Goal: Task Accomplishment & Management: Manage account settings

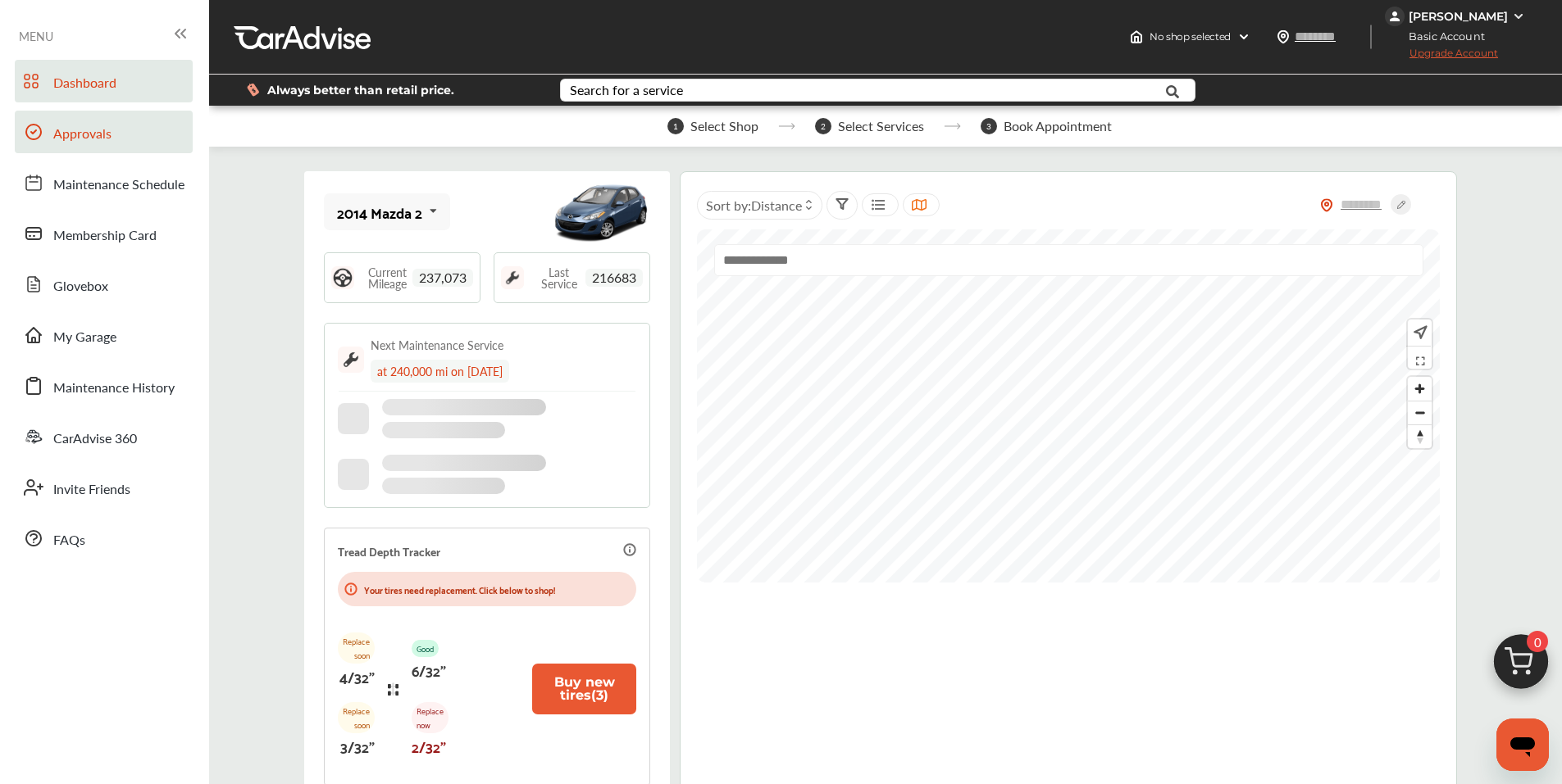
click at [121, 148] on link "Approvals" at bounding box center [104, 132] width 178 height 43
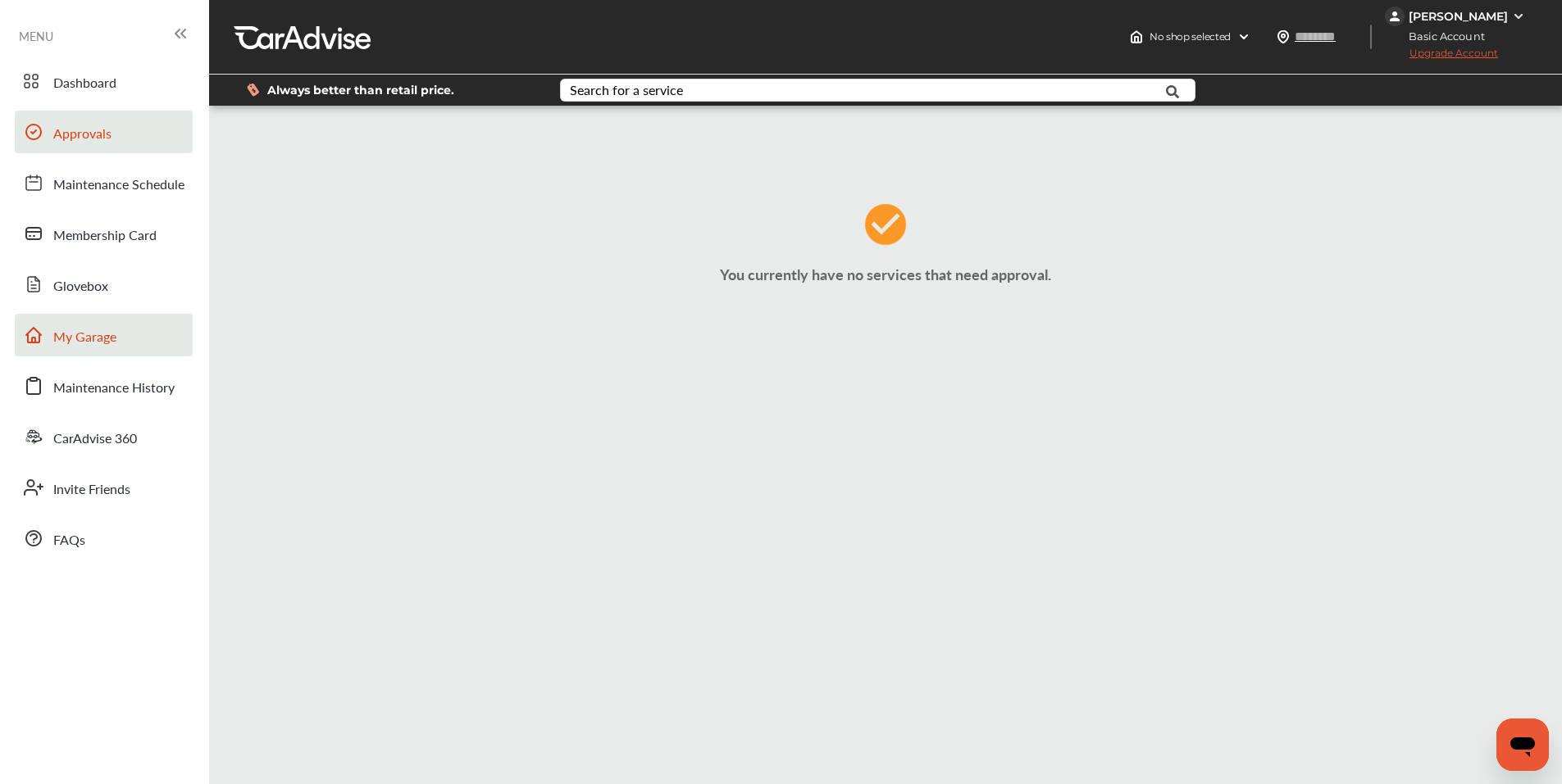
click at [101, 327] on span "My Garage" at bounding box center [84, 338] width 63 height 21
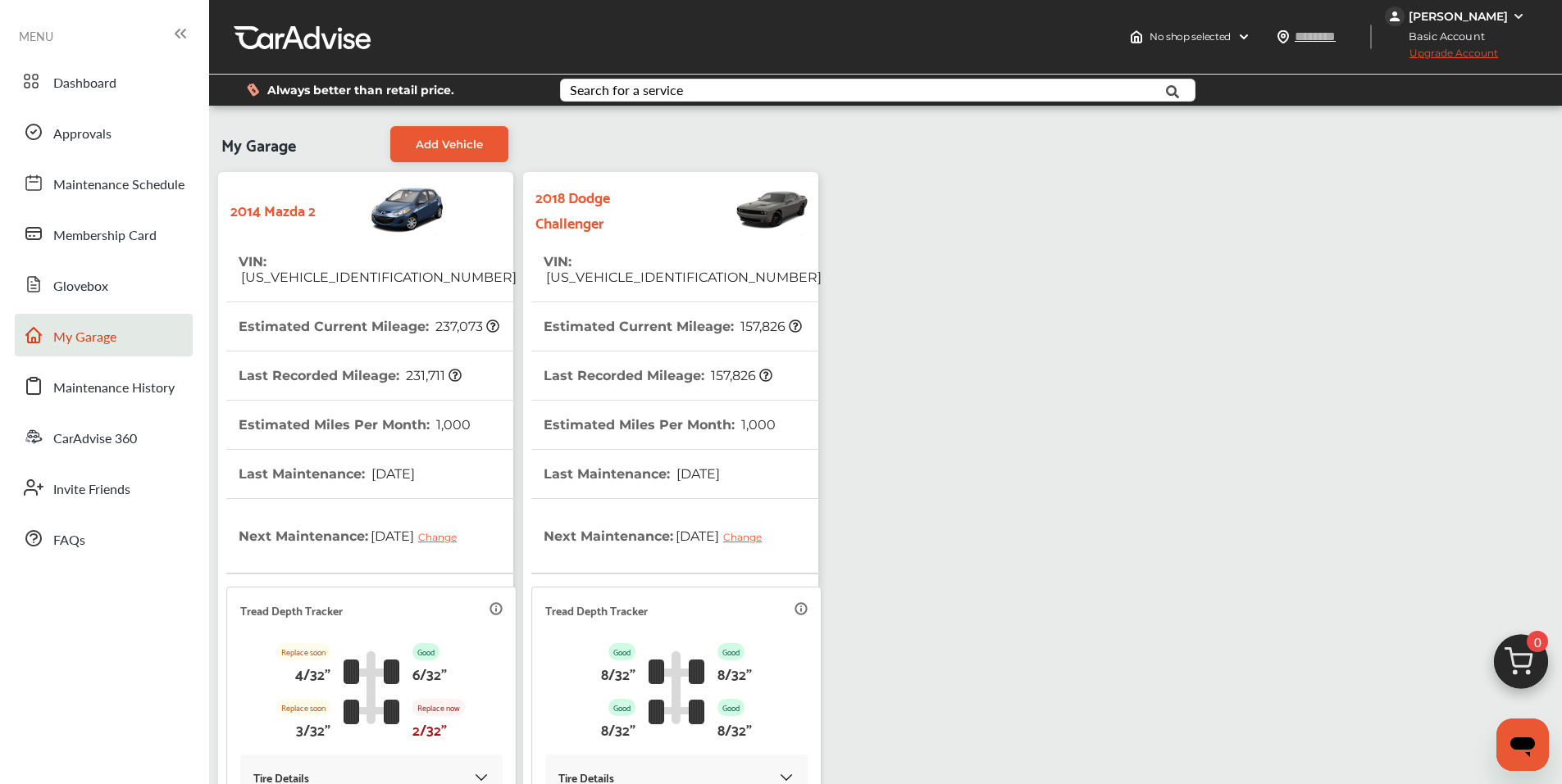
click at [649, 351] on th "Last Recorded Mileage : 157,826" at bounding box center [658, 376] width 229 height 48
click at [650, 351] on th "Last Recorded Mileage : 157,826" at bounding box center [658, 376] width 229 height 48
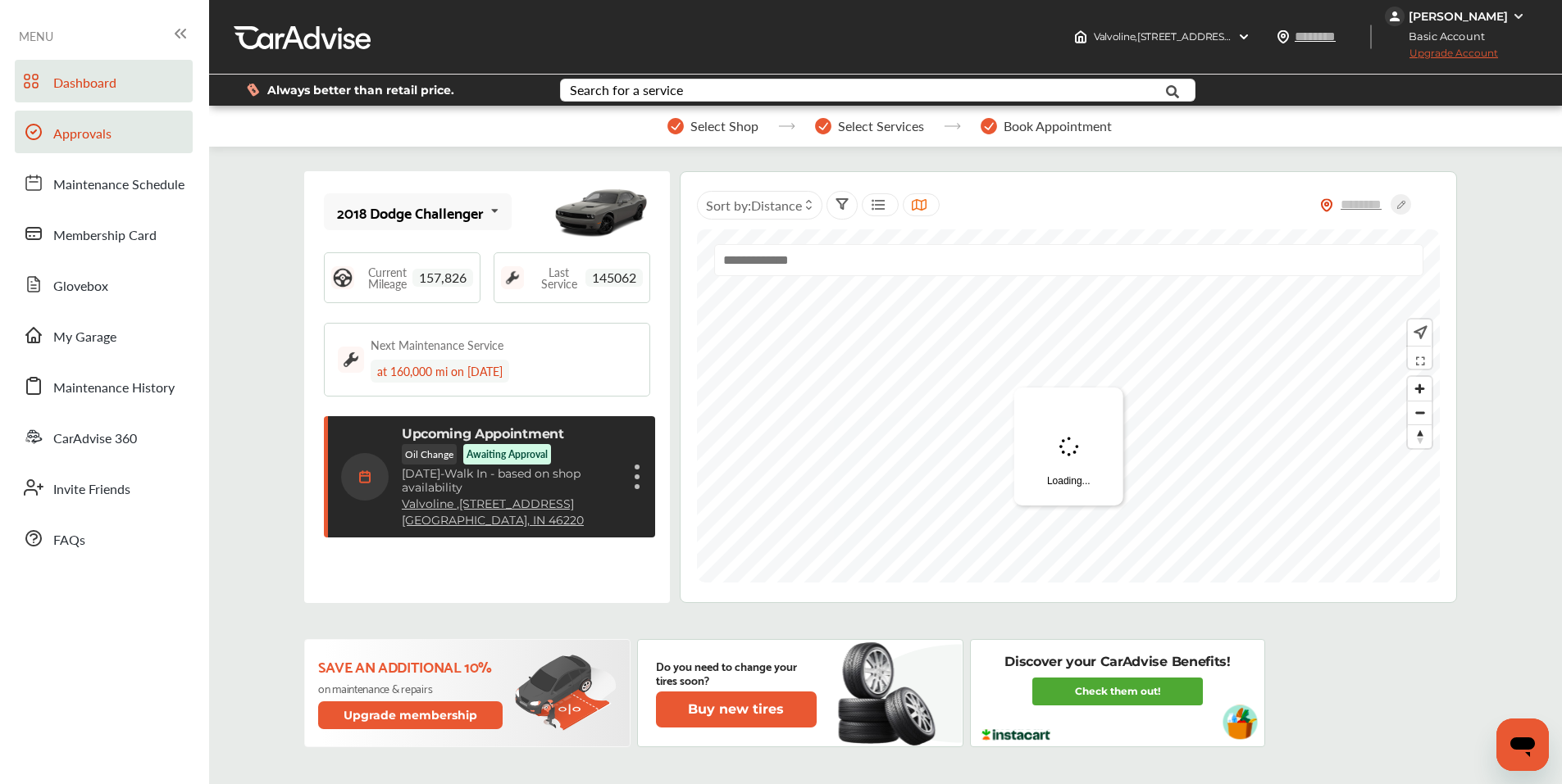
click at [83, 140] on span "Approvals" at bounding box center [82, 135] width 58 height 21
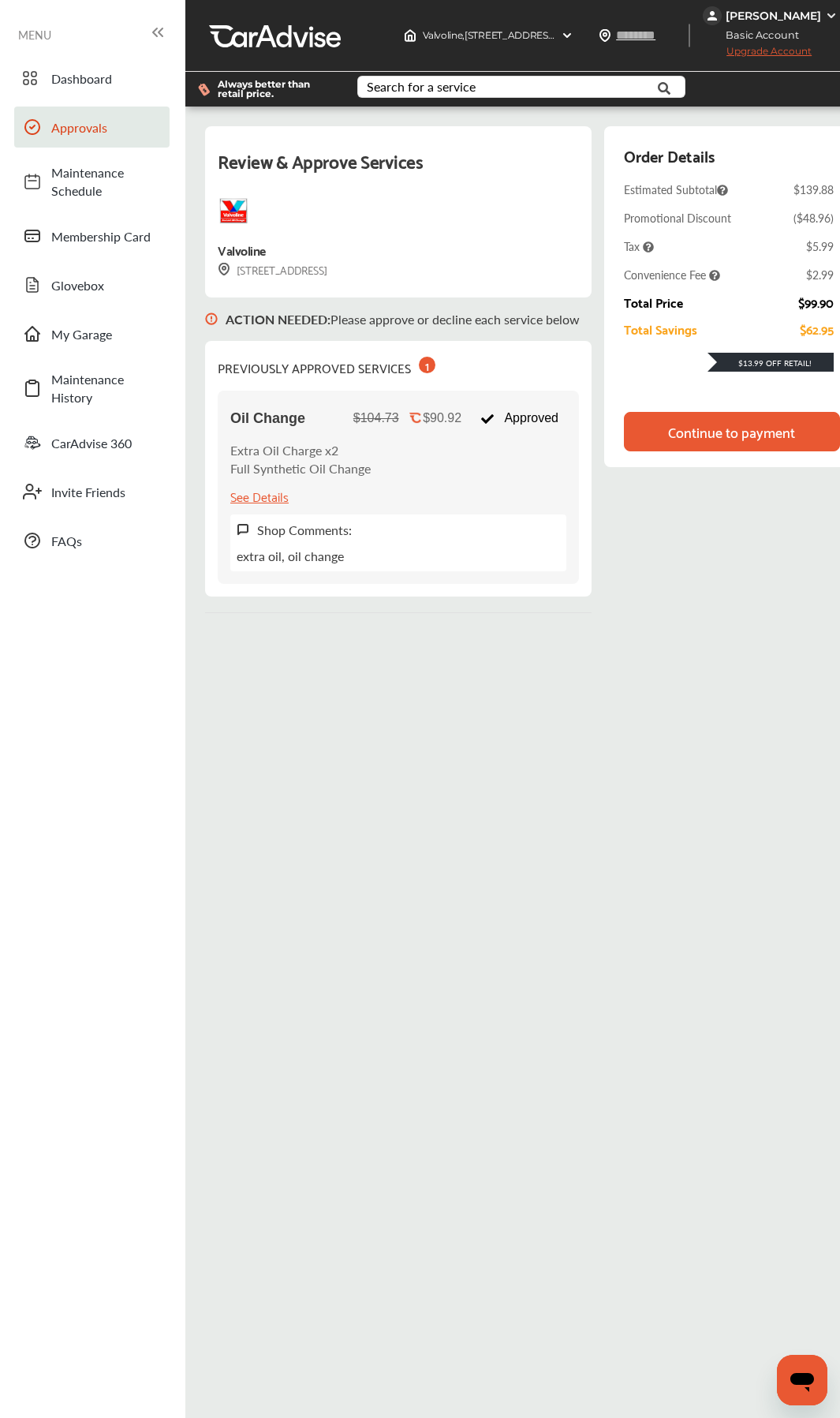
click at [679, 426] on div "Continue to payment" at bounding box center [731, 431] width 127 height 16
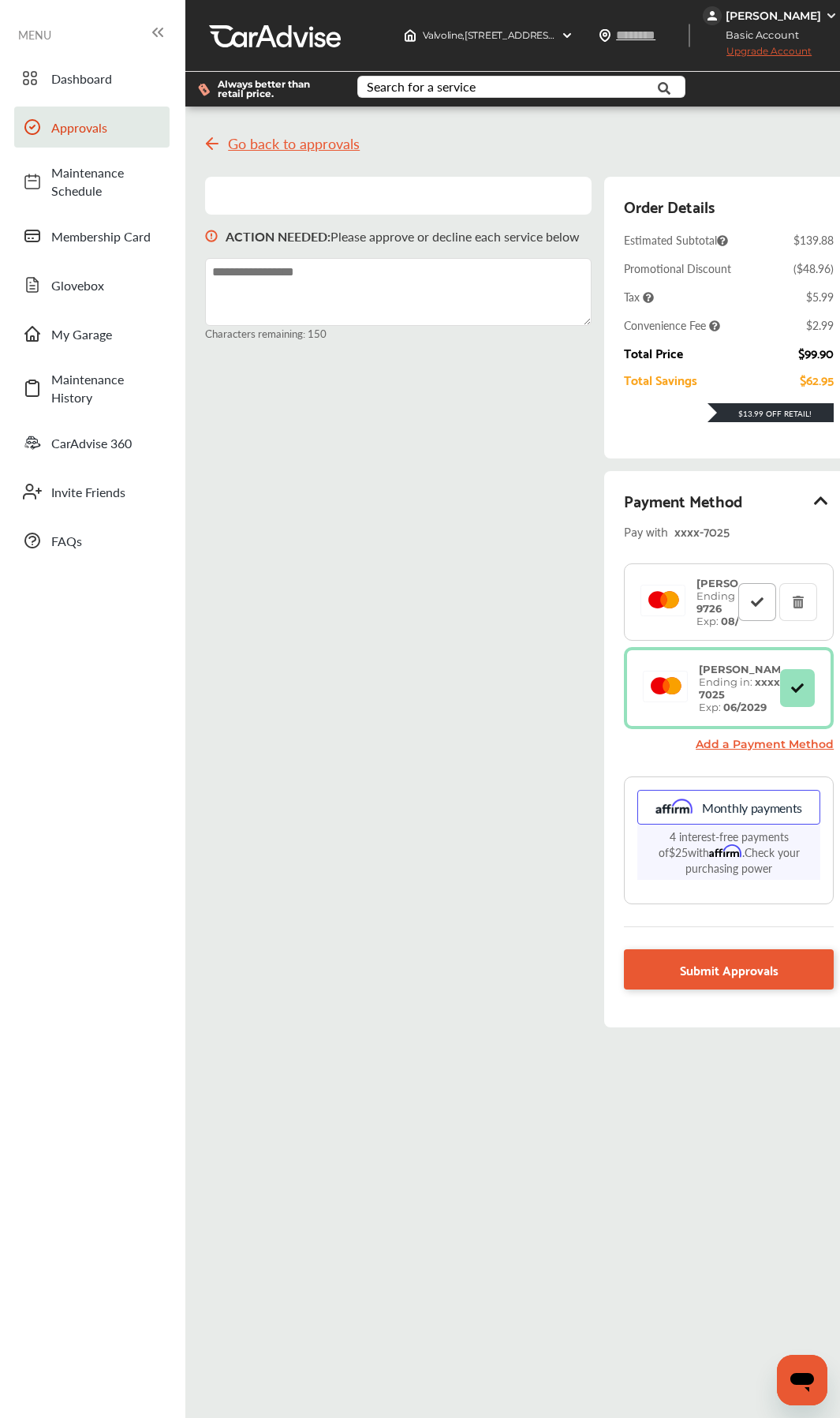
click at [765, 607] on icon at bounding box center [757, 601] width 15 height 11
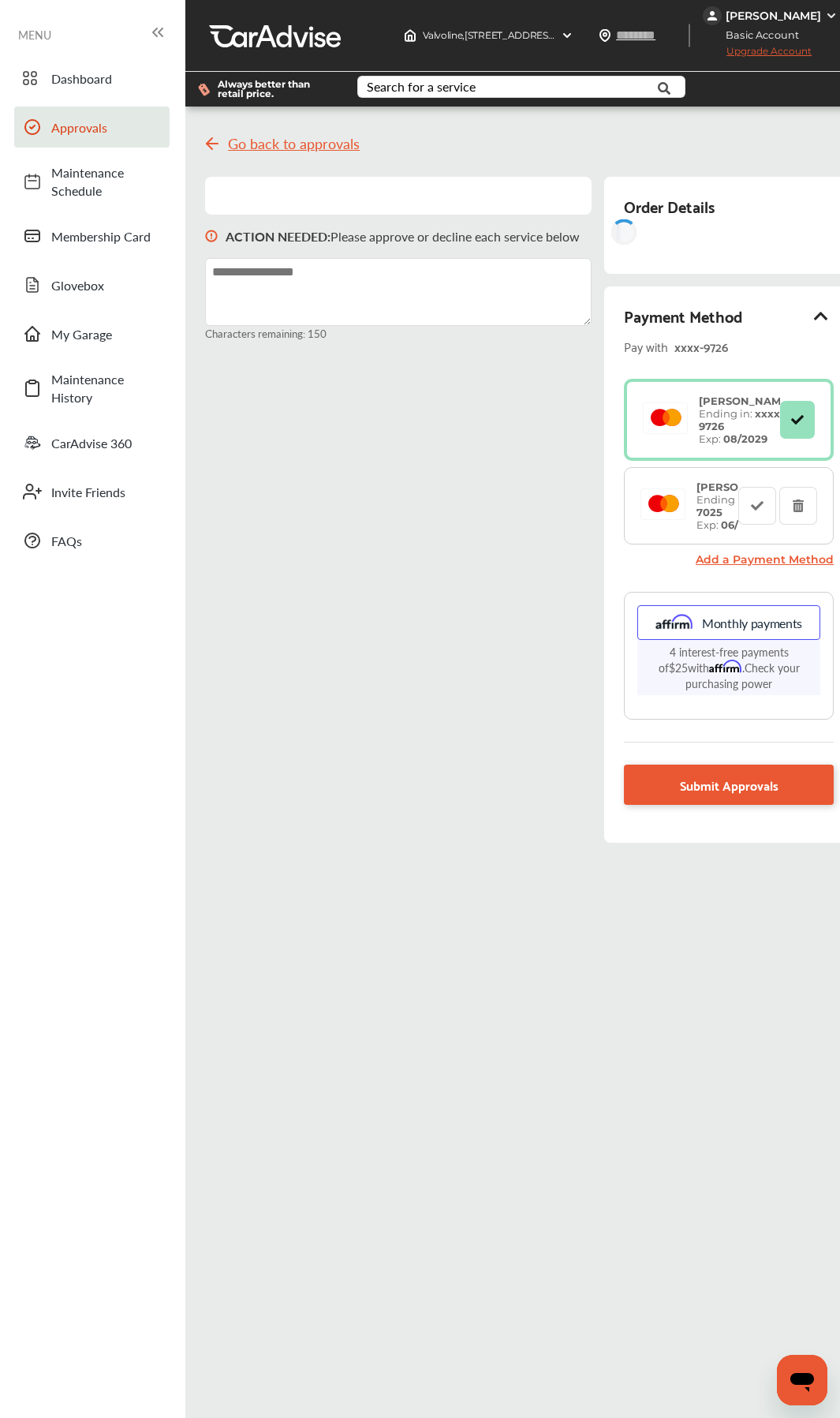
click at [737, 754] on div "Go back to approvals ACTION NEEDED : Please approve or decline each service bel…" at bounding box center [529, 827] width 680 height 1418
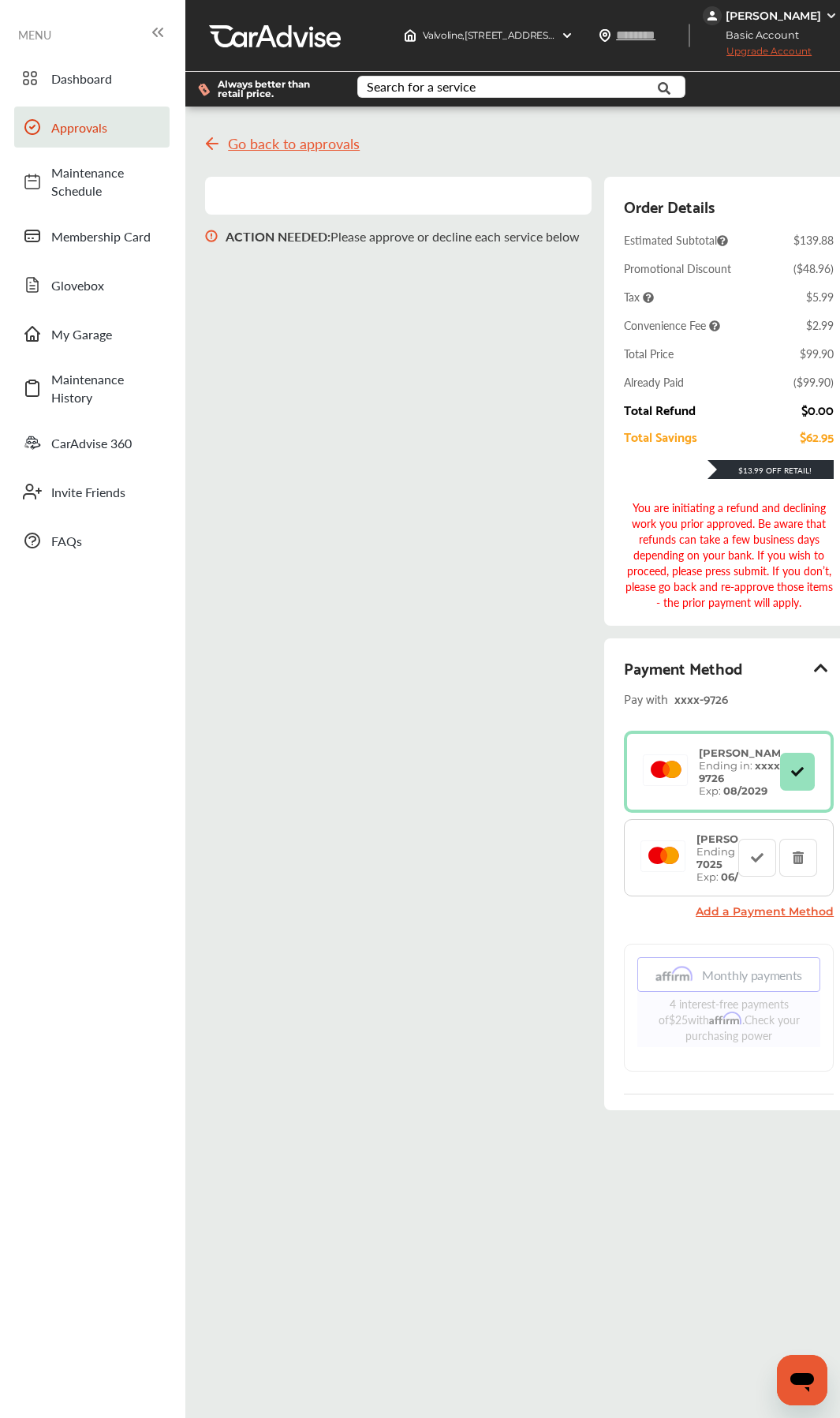
click at [468, 641] on div "ACTION NEEDED : Please approve or decline each service below Order Details Esti…" at bounding box center [529, 651] width 648 height 949
click at [806, 754] on icon at bounding box center [798, 857] width 15 height 11
